Goal: Check status: Check status

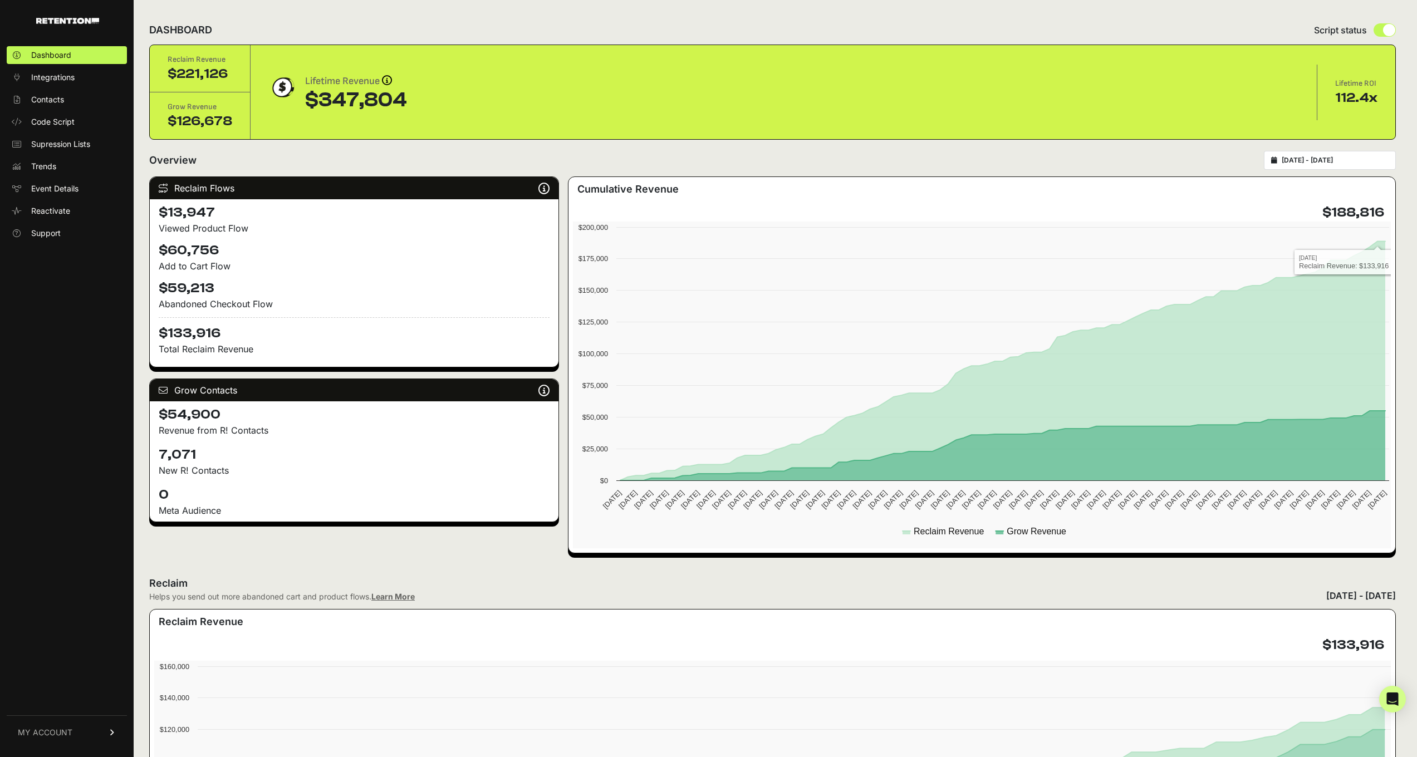
click at [1357, 165] on div "2025-07-01 - 2025-10-07" at bounding box center [1330, 160] width 132 height 19
type input "2025-07-01"
type input "[DATE]"
click at [1351, 159] on input "2025-07-01 - 2025-10-07" at bounding box center [1335, 160] width 107 height 9
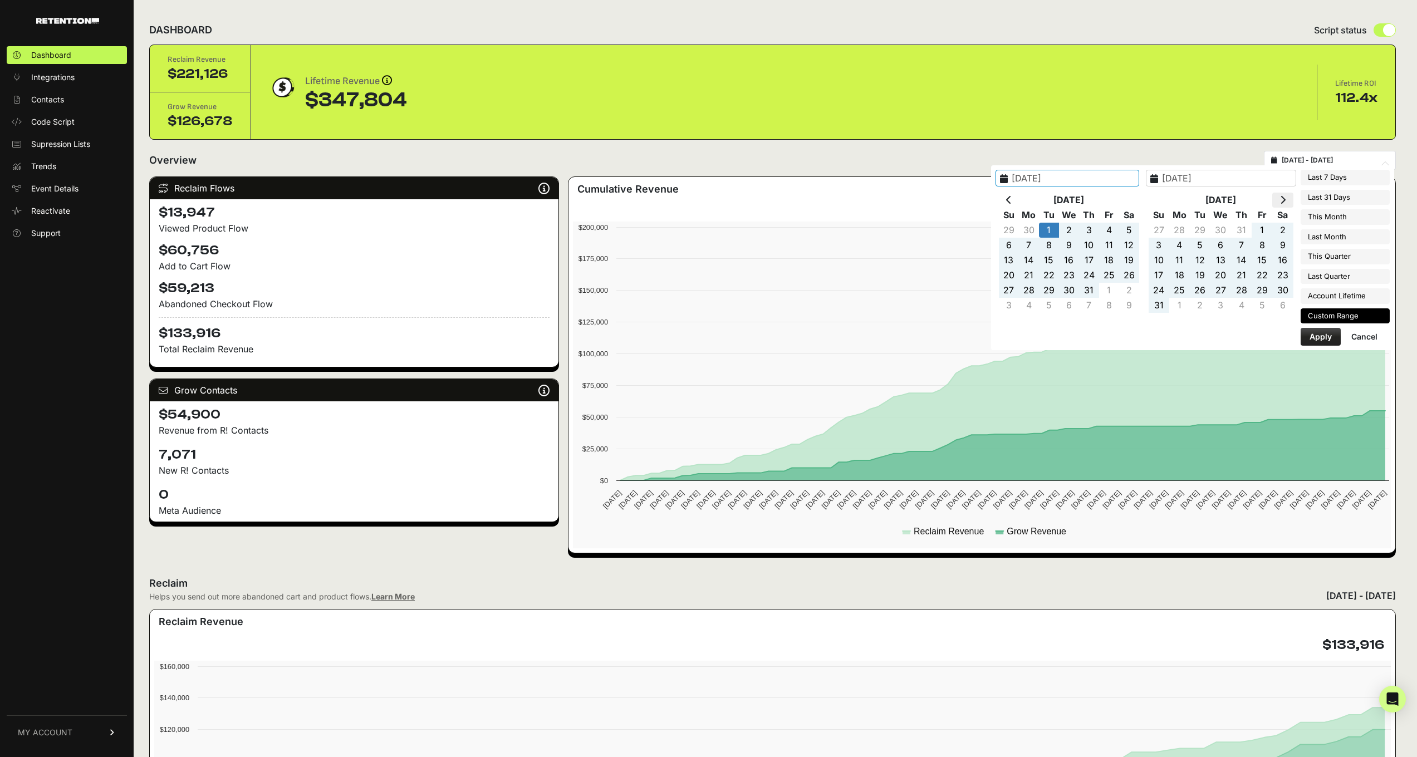
click at [1286, 199] on icon at bounding box center [1283, 199] width 6 height 9
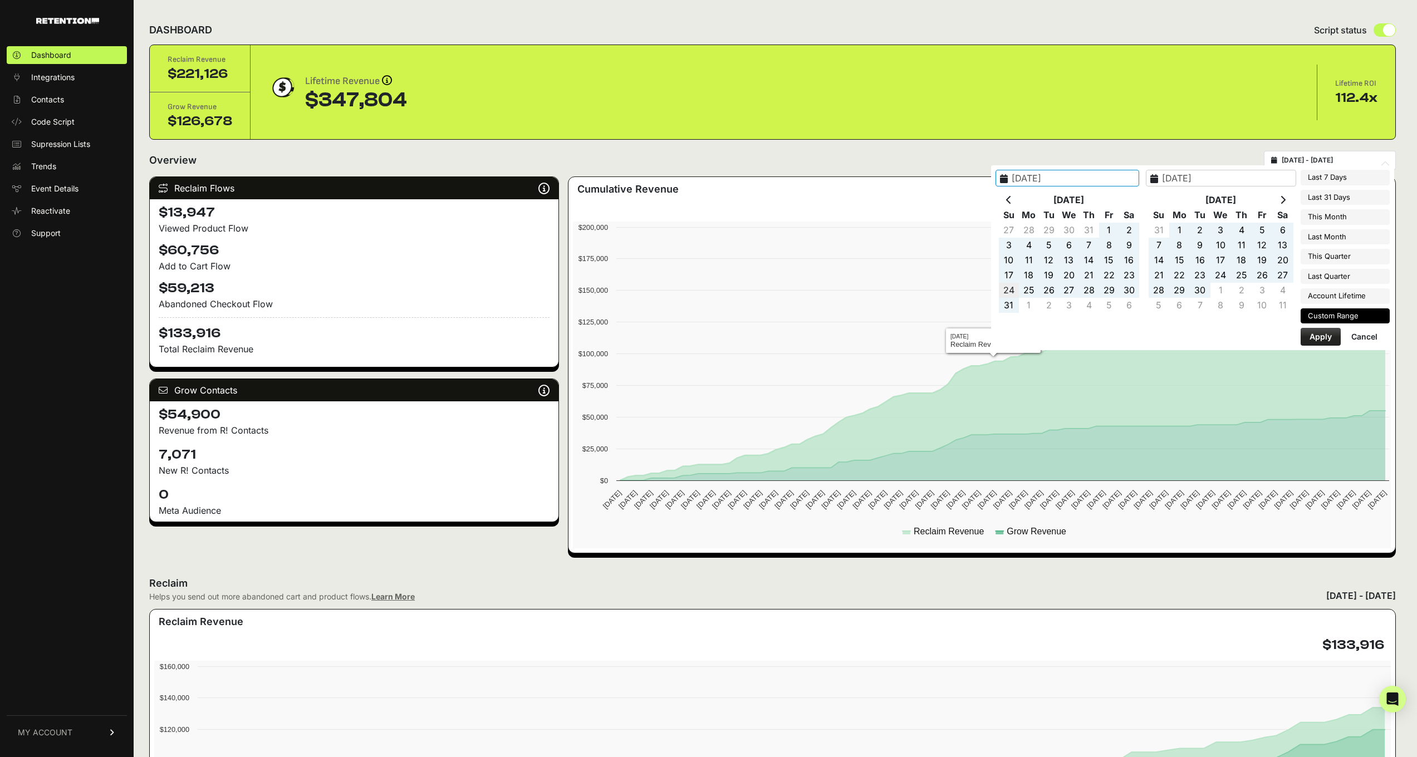
type input "[DATE]"
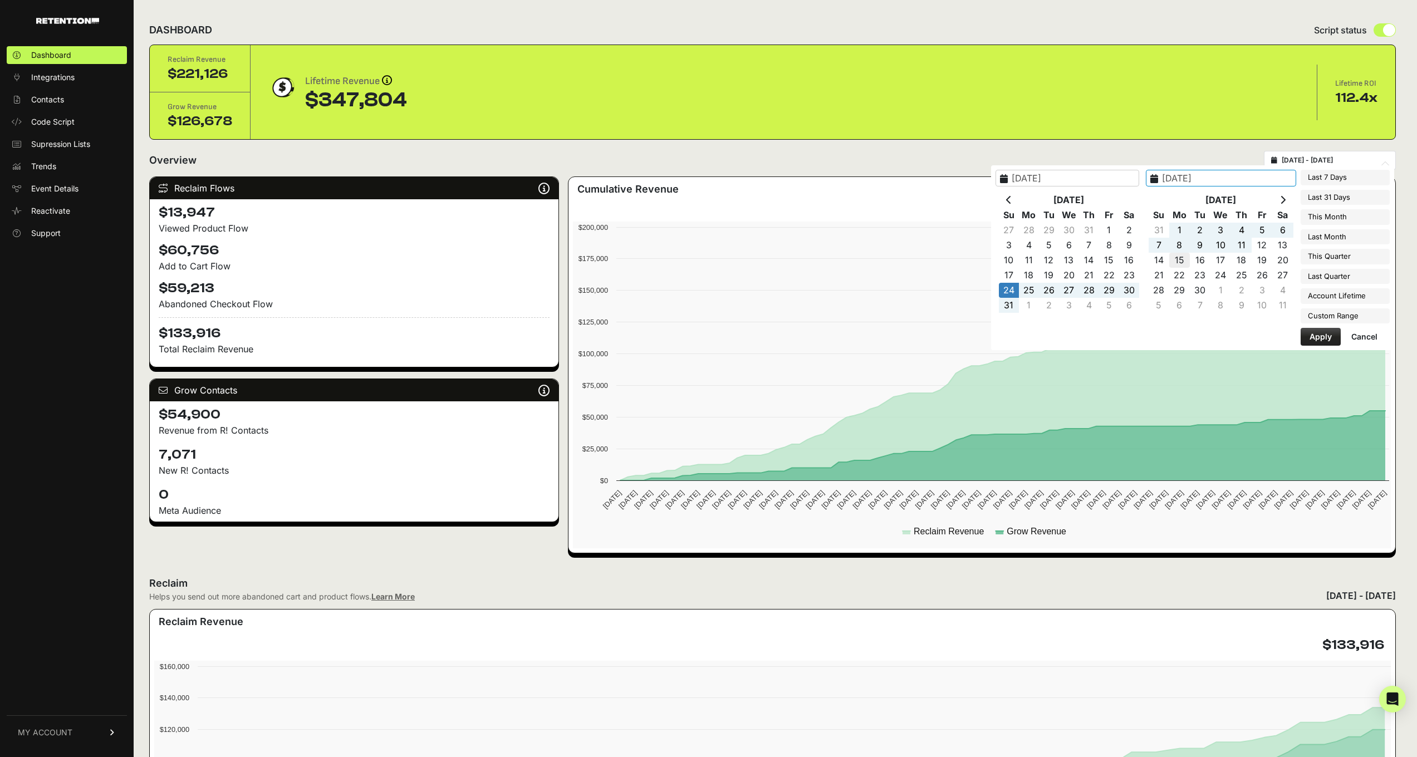
type input "[DATE]"
click at [1315, 334] on button "Apply" at bounding box center [1321, 337] width 40 height 18
type input "[DATE] - [DATE]"
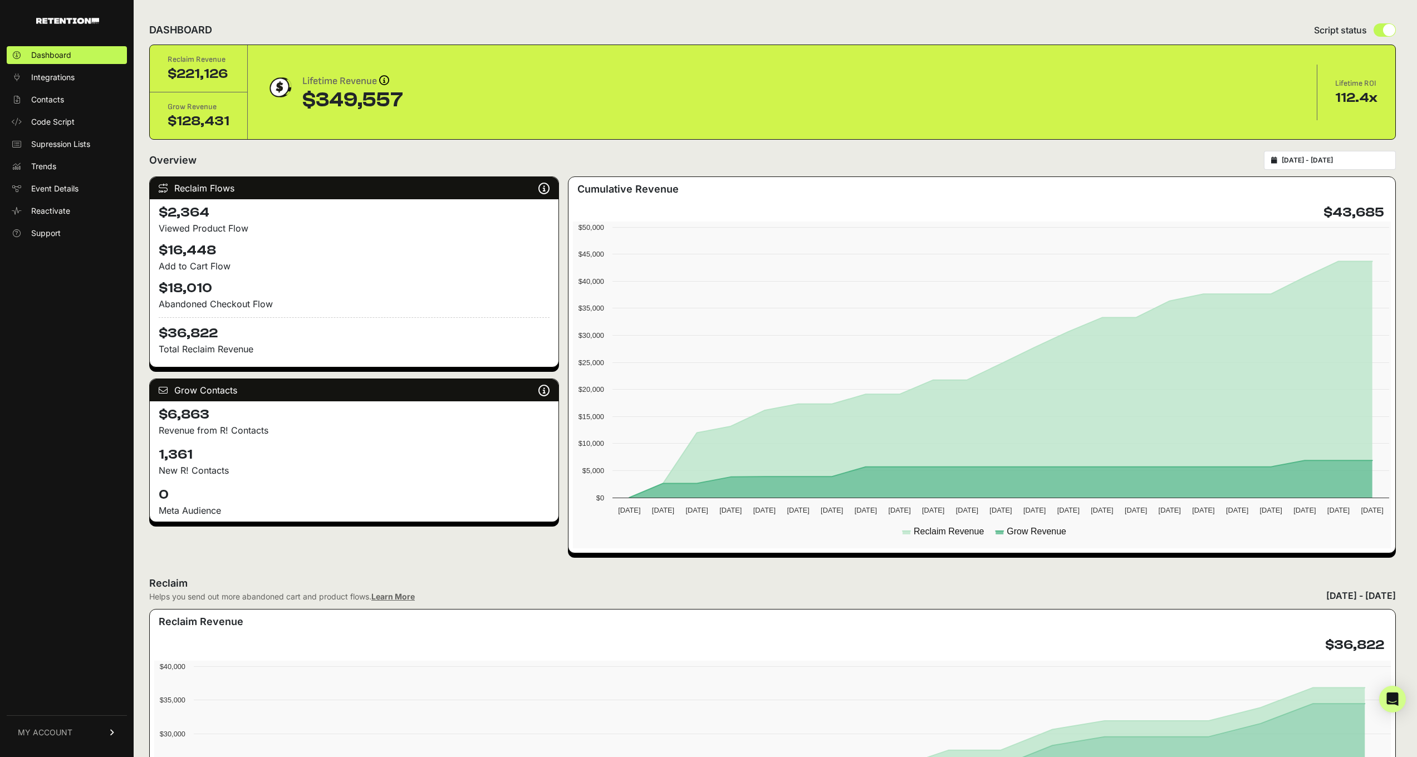
type input "[DATE]"
click at [1334, 163] on input "[DATE] - [DATE]" at bounding box center [1335, 160] width 107 height 9
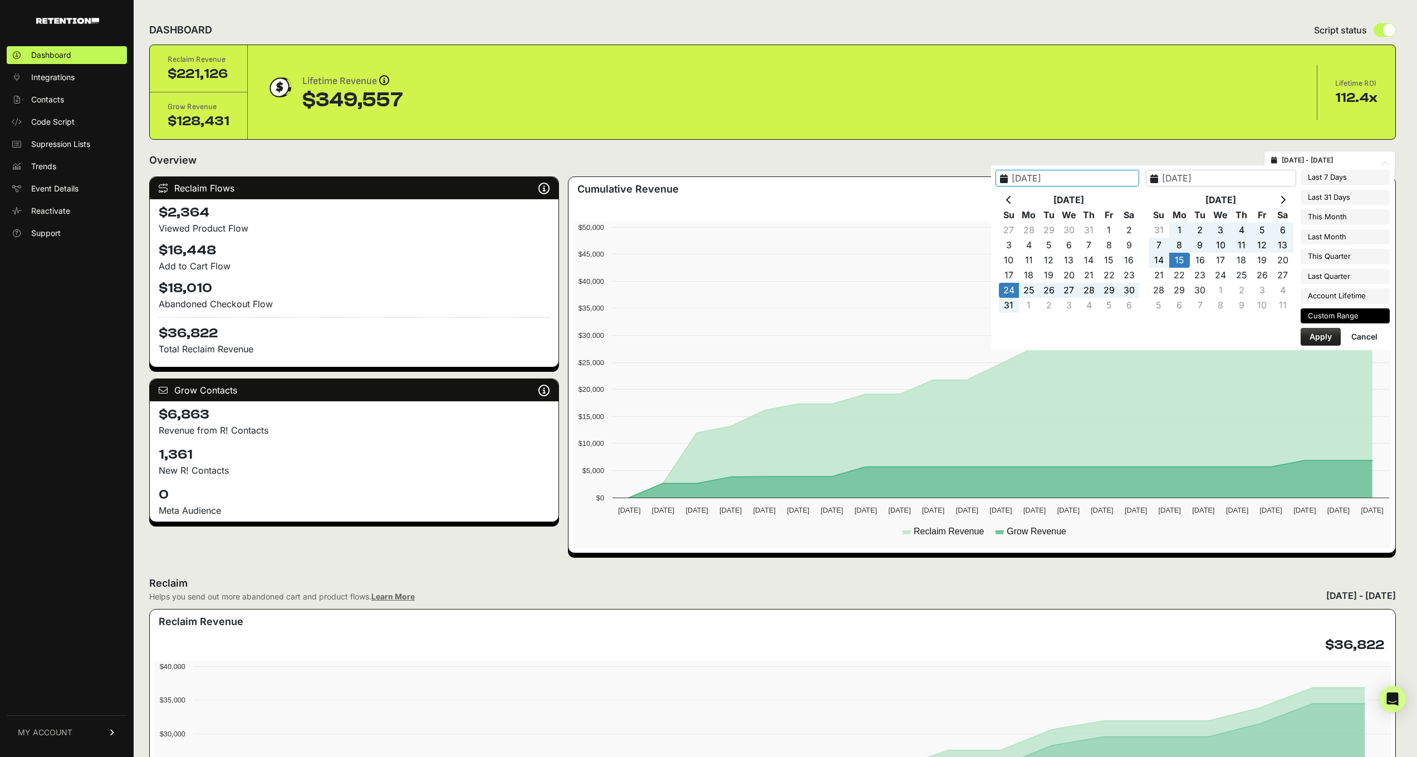
type input "[DATE]"
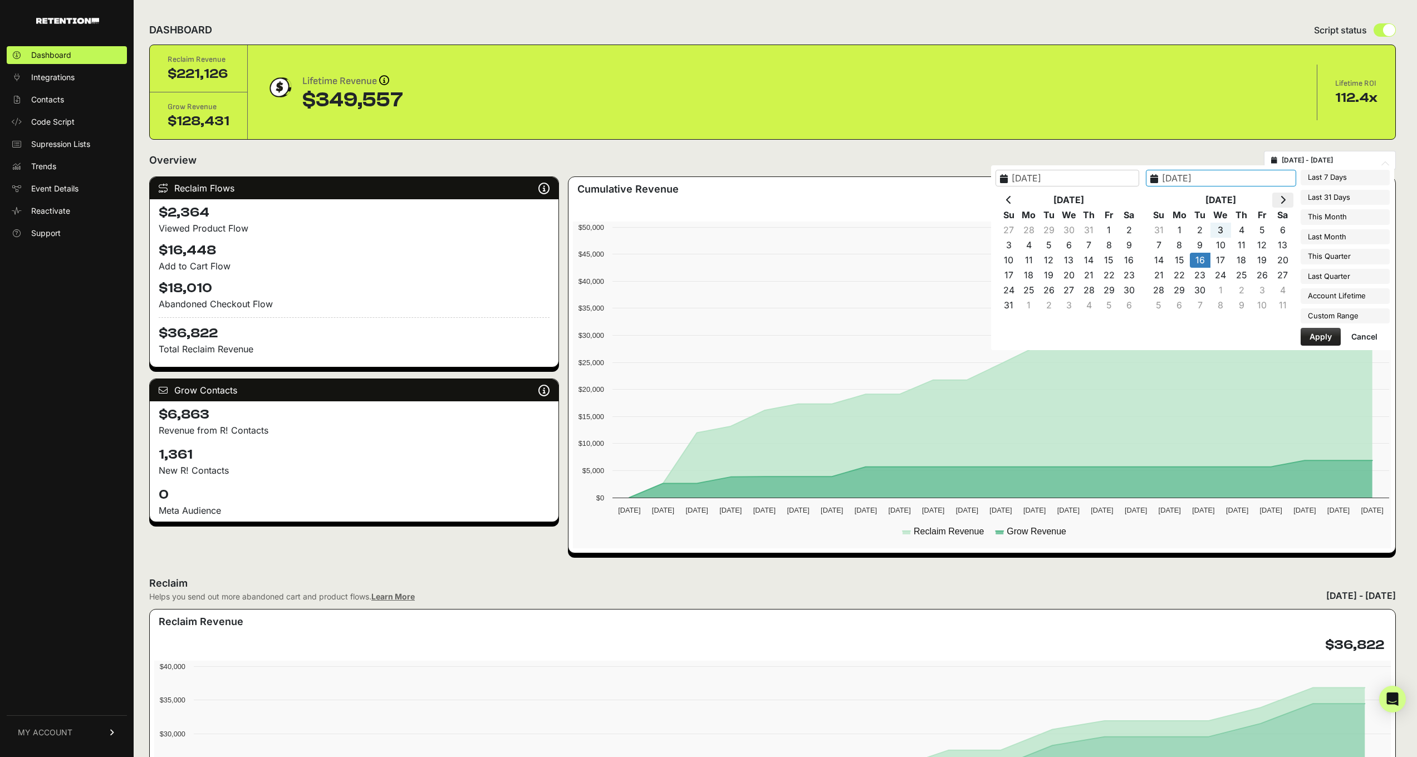
click at [1285, 196] on icon at bounding box center [1283, 199] width 6 height 9
type input "[DATE]"
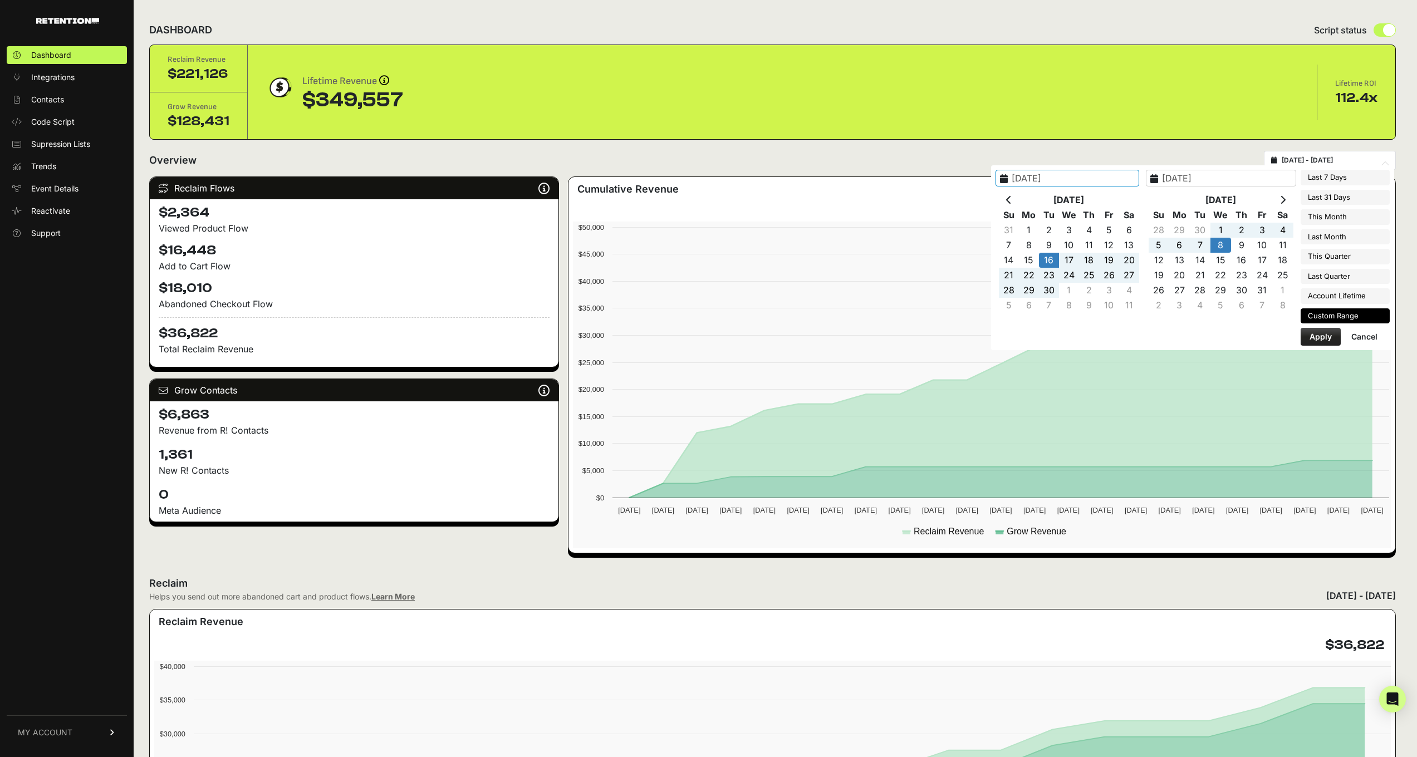
click at [1326, 334] on button "Apply" at bounding box center [1321, 337] width 40 height 18
type input "2025-09-16 - 2025-10-08"
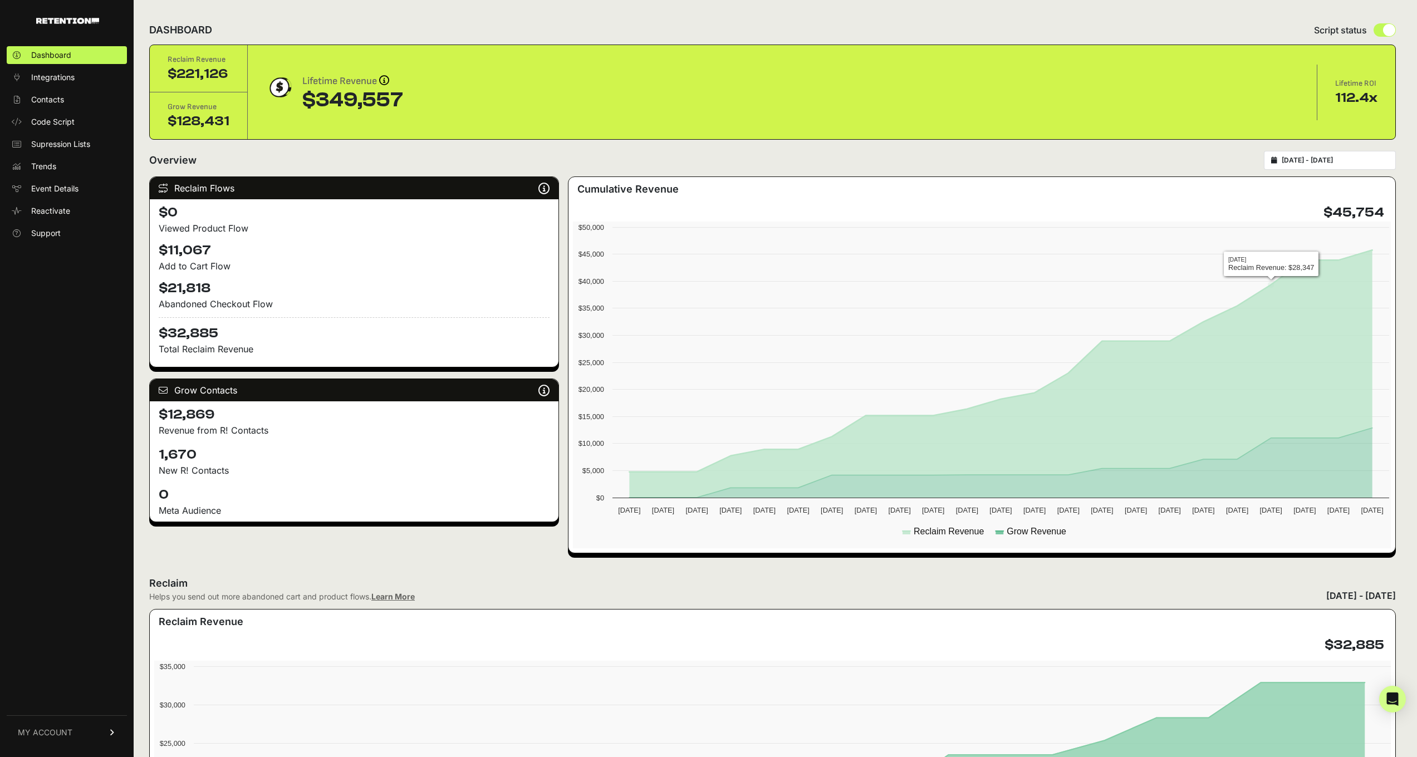
type input "[DATE]"
click at [1313, 156] on input "[DATE] - [DATE]" at bounding box center [1335, 160] width 107 height 9
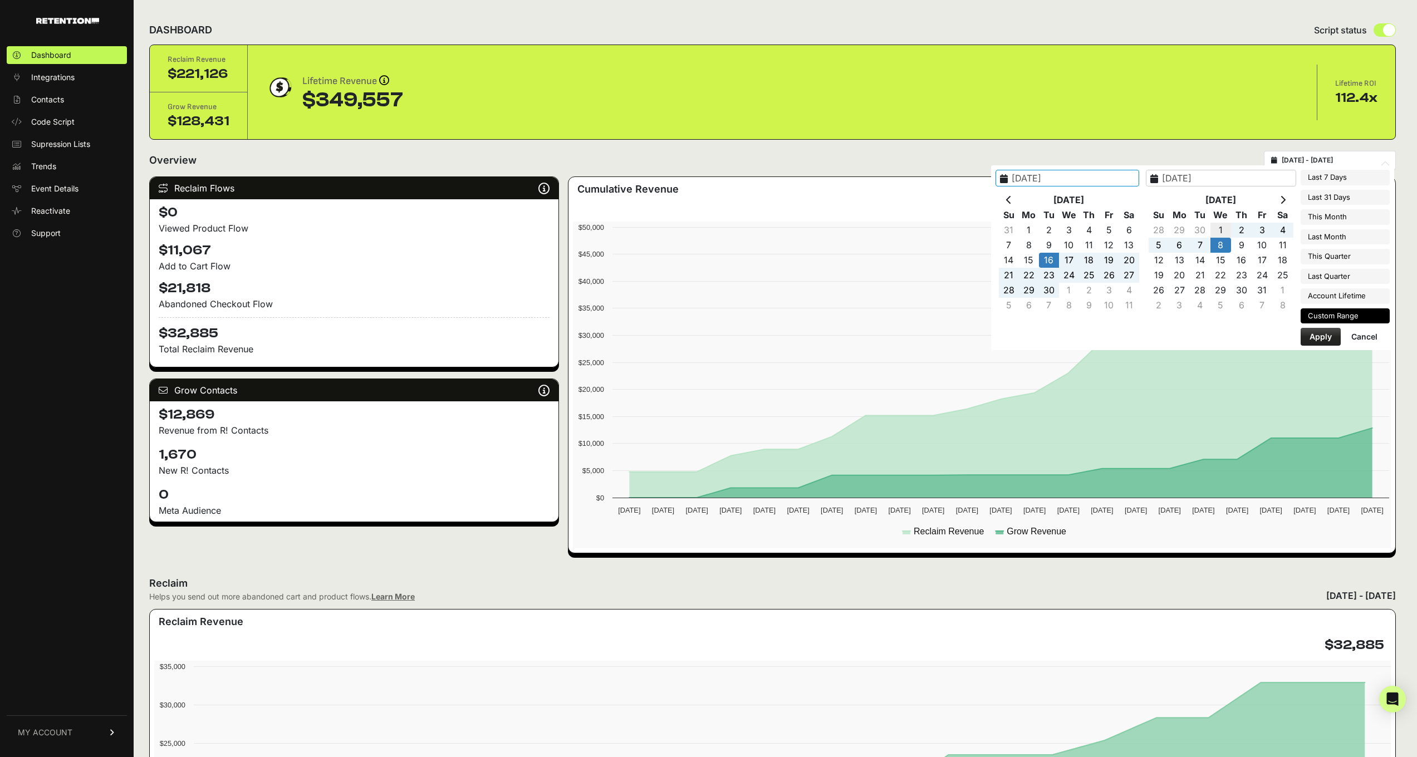
type input "2025-10-01"
type input "[DATE]"
type input "2025-10-01"
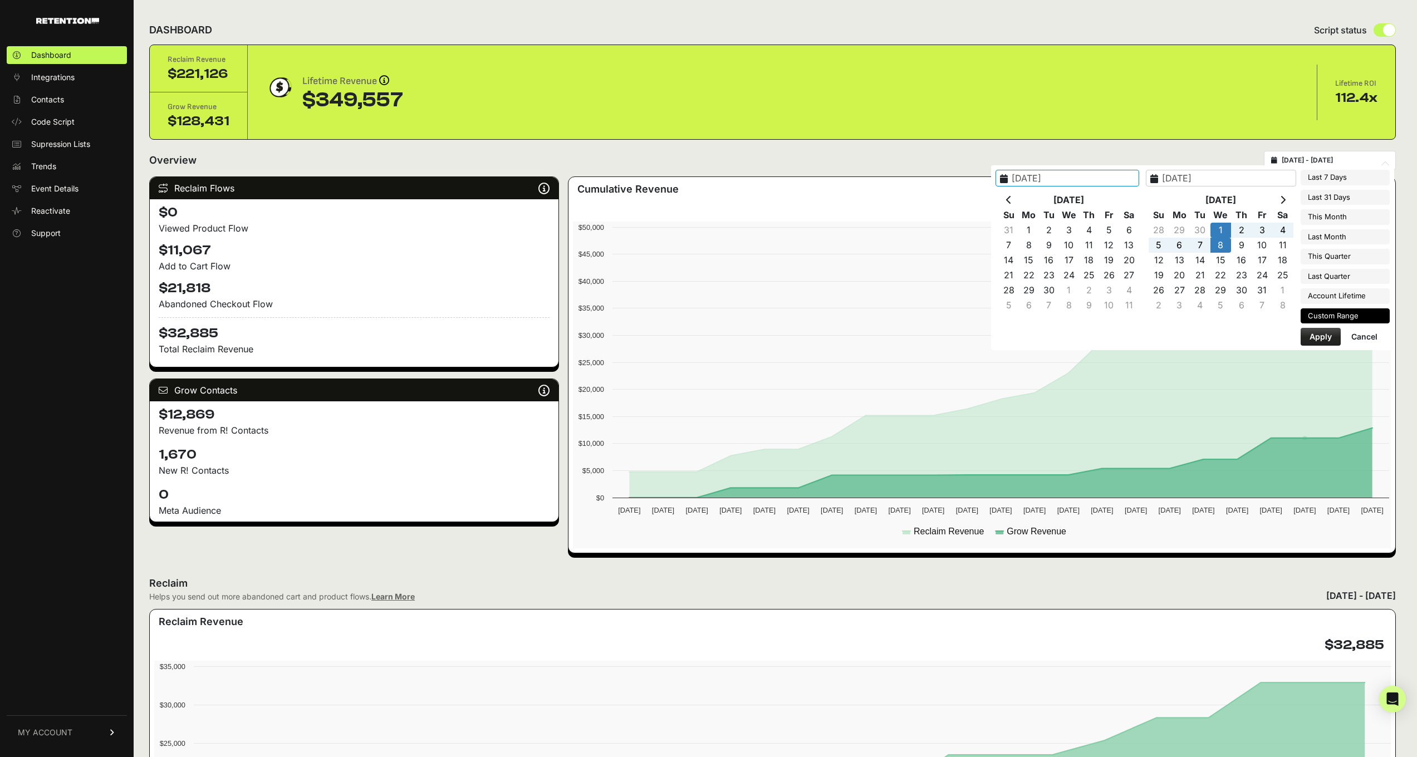
click at [1323, 334] on button "Apply" at bounding box center [1321, 337] width 40 height 18
type input "2025-10-01 - 2025-10-08"
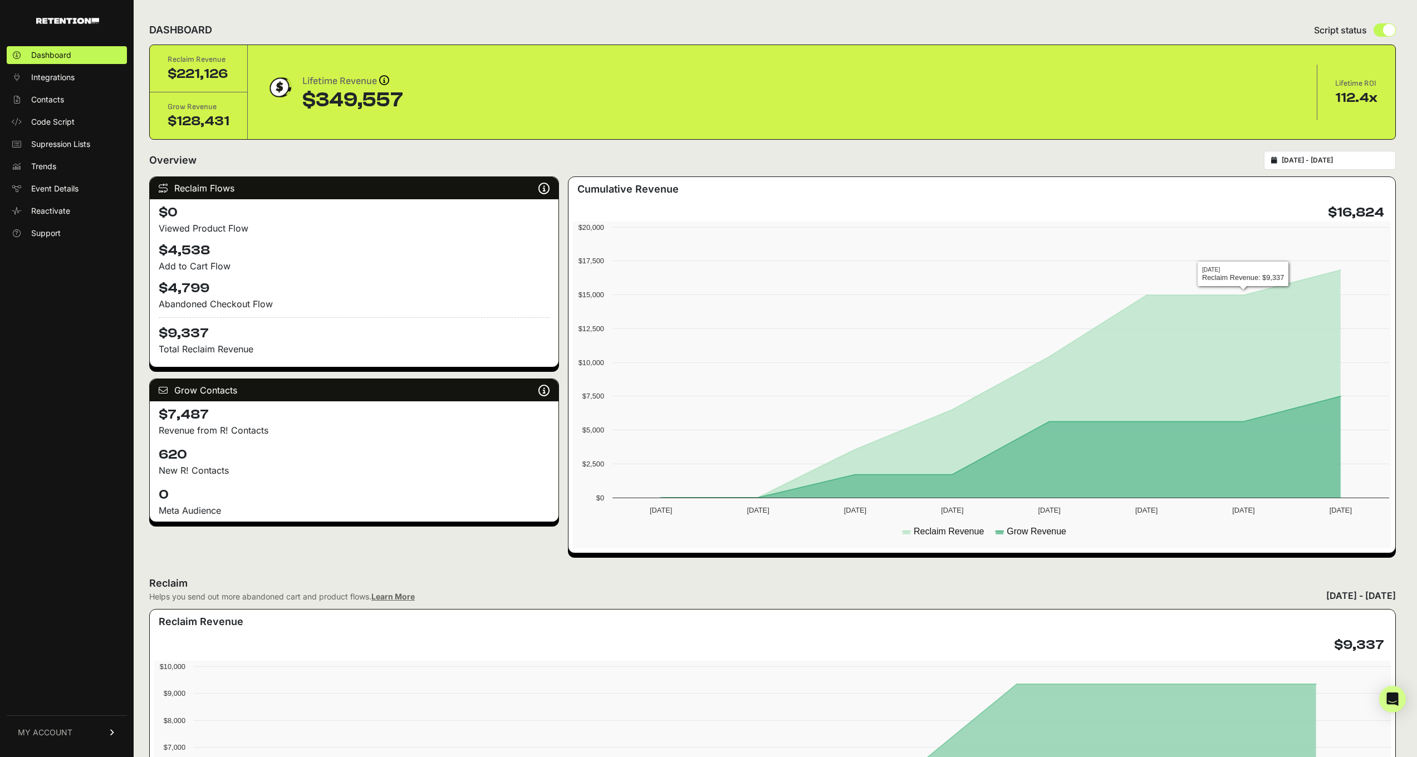
type input "2025-10-01"
type input "[DATE]"
click at [1303, 159] on input "2025-10-01 - 2025-10-08" at bounding box center [1335, 160] width 107 height 9
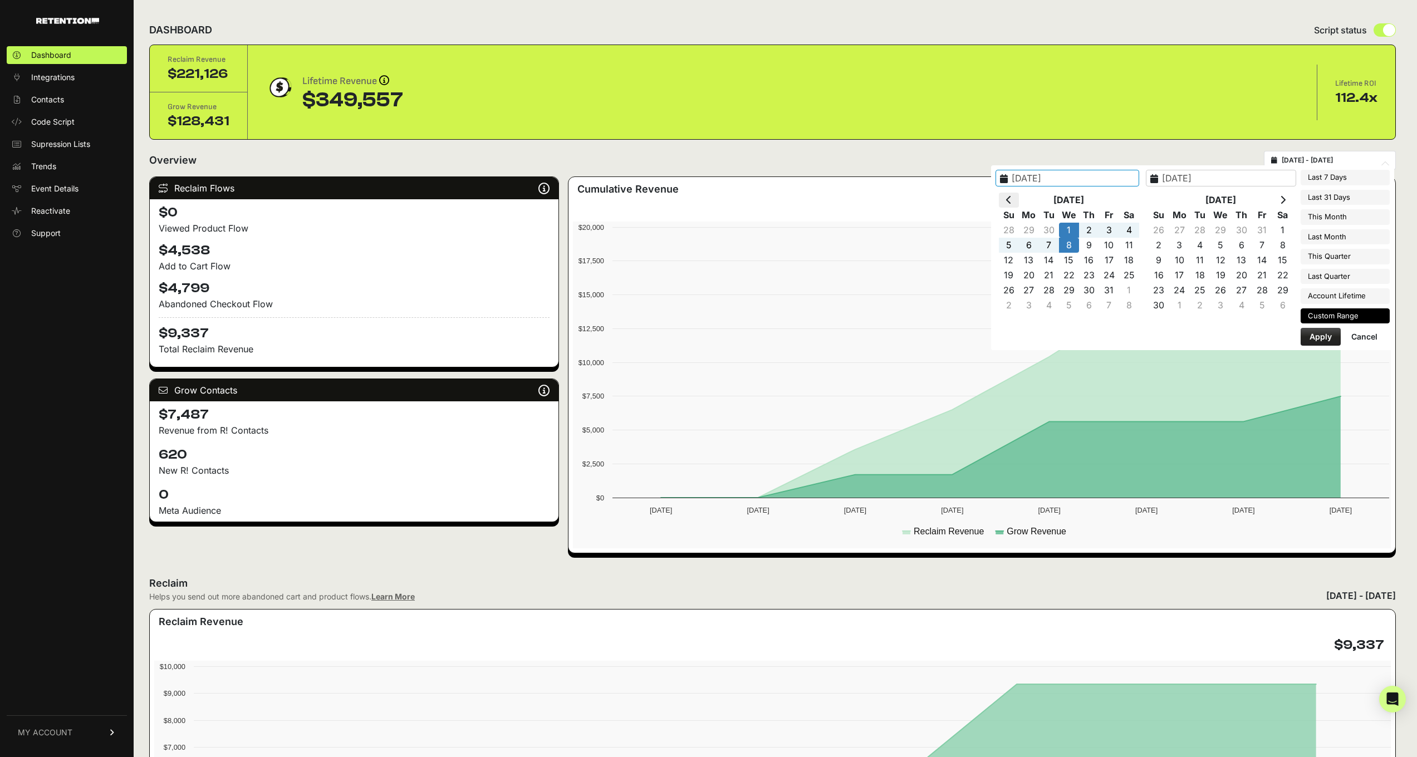
click at [1014, 196] on th at bounding box center [1009, 200] width 20 height 15
type input "2025-09-01"
type input "[DATE]"
type input "2025-09-01"
click at [1320, 337] on button "Apply" at bounding box center [1321, 337] width 40 height 18
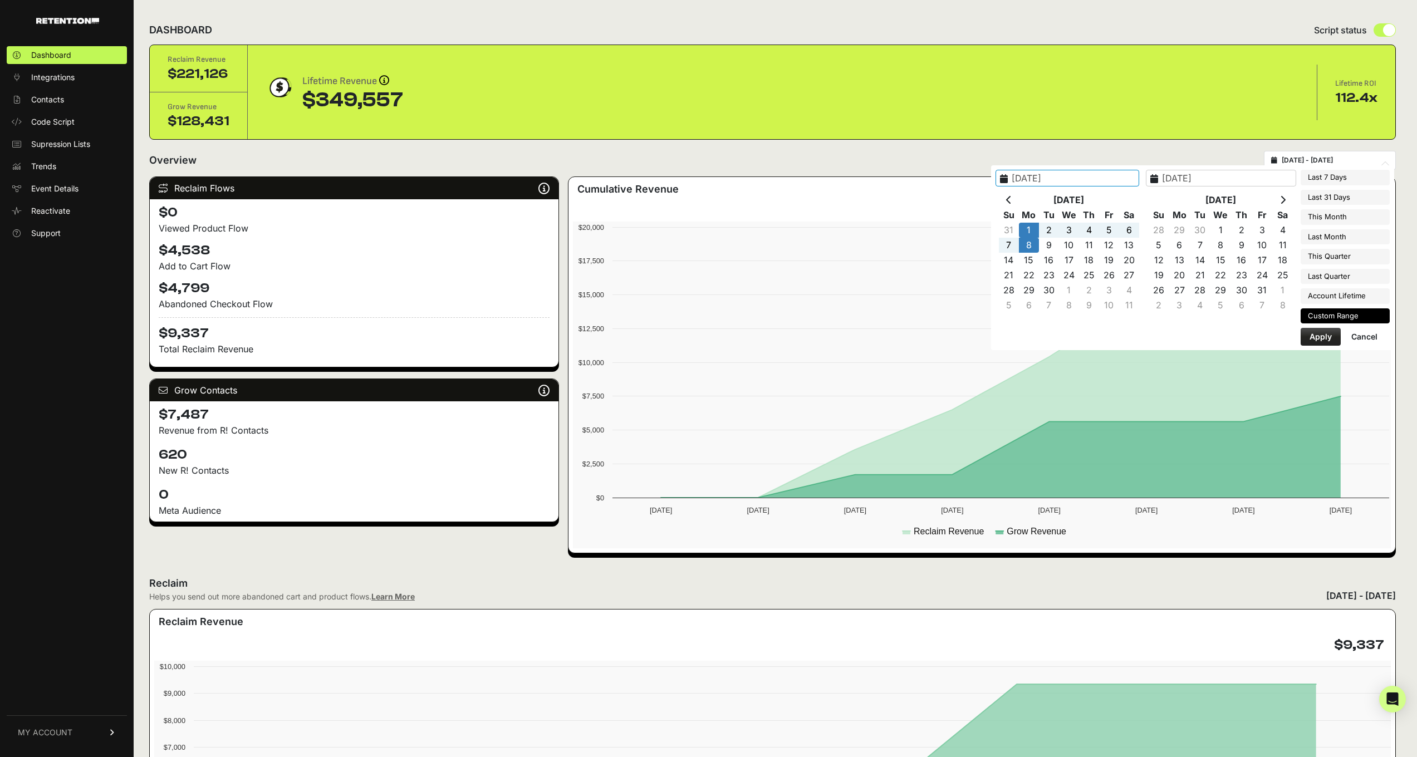
type input "[DATE] - [DATE]"
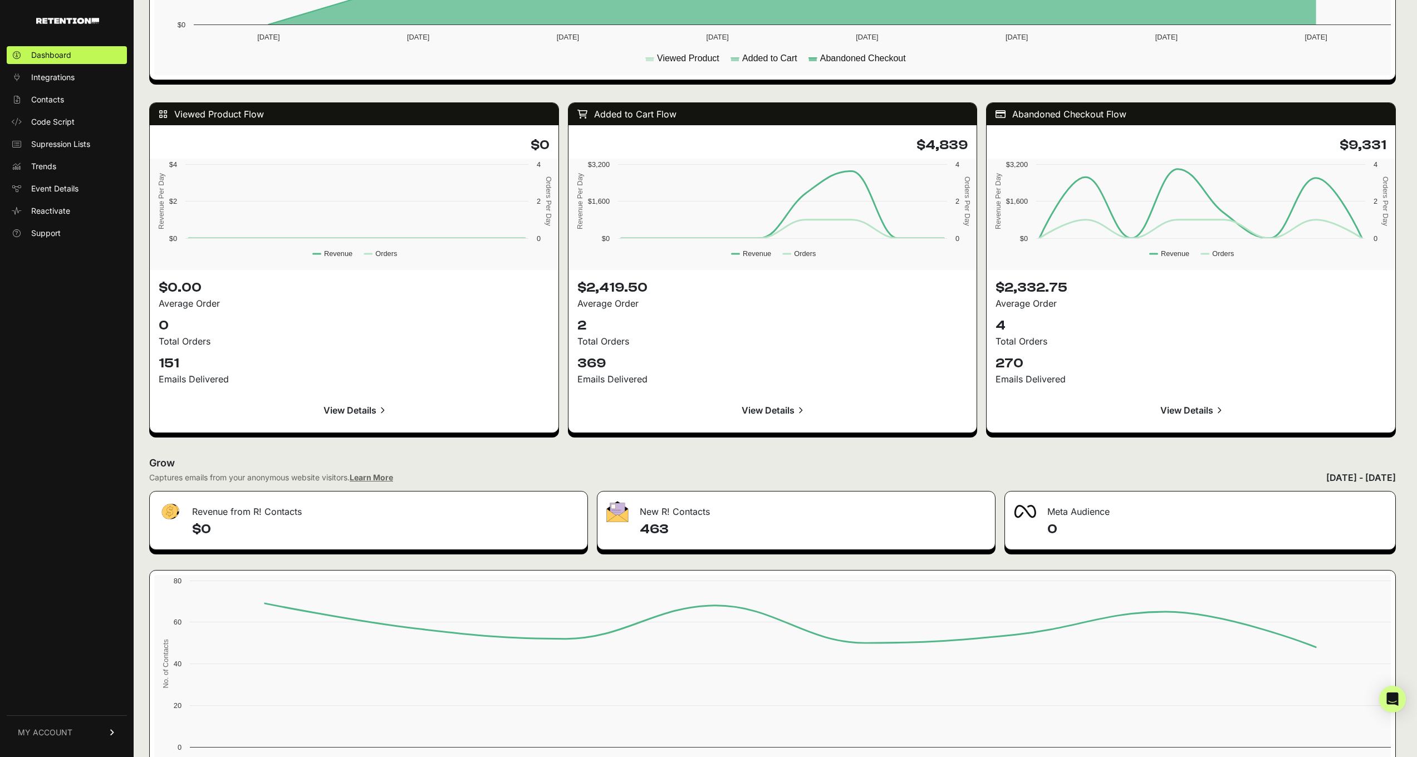
scroll to position [974, 0]
